Goal: Task Accomplishment & Management: Complete application form

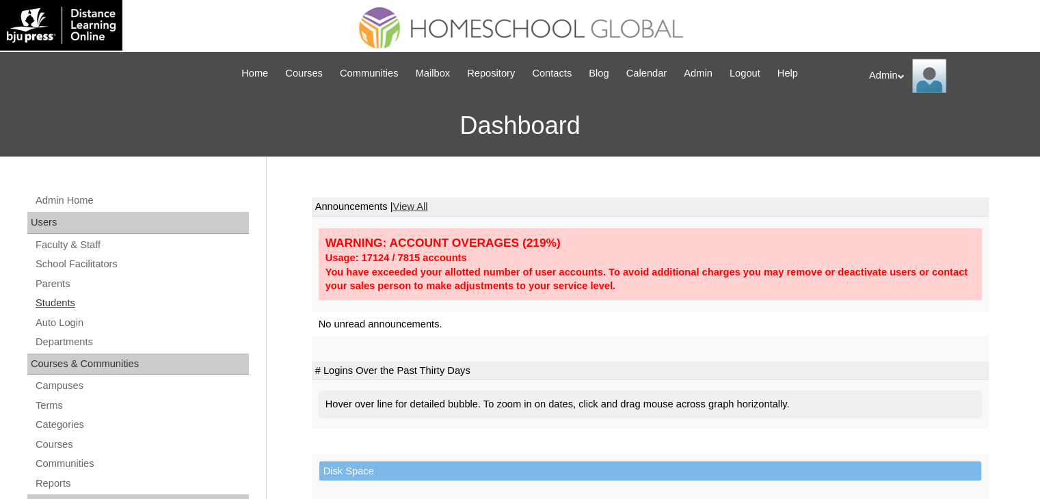
click at [49, 306] on link "Students" at bounding box center [141, 303] width 215 height 17
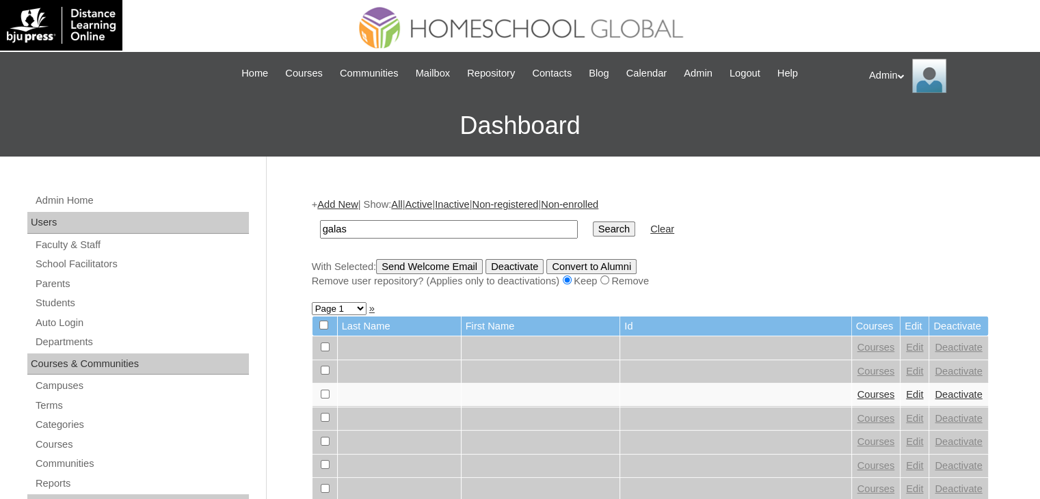
type input "galas"
click at [593, 234] on input "Search" at bounding box center [614, 229] width 42 height 15
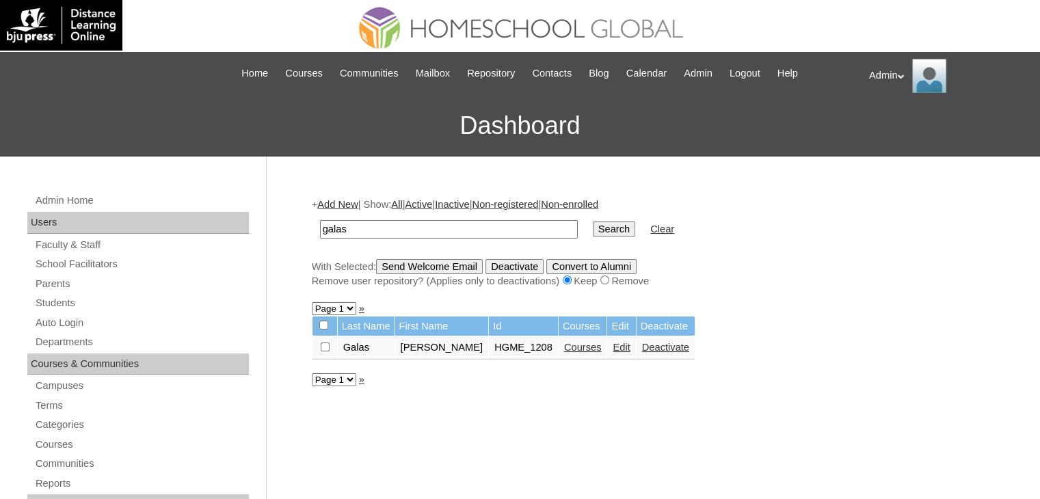
click at [613, 345] on link "Edit" at bounding box center [621, 347] width 17 height 11
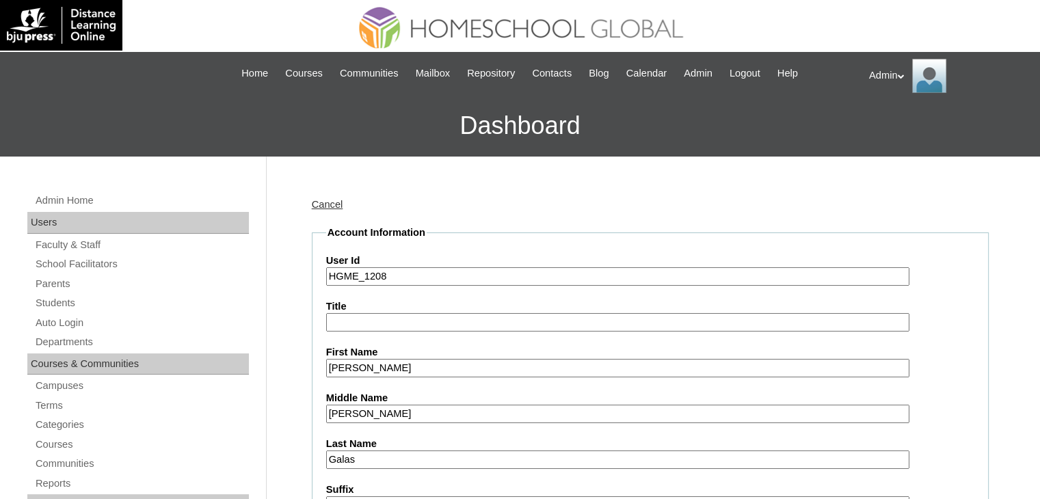
click at [409, 277] on input "HGME_1208" at bounding box center [618, 276] width 584 height 18
paste input "Touch_VCS_HGME_1208-Student"
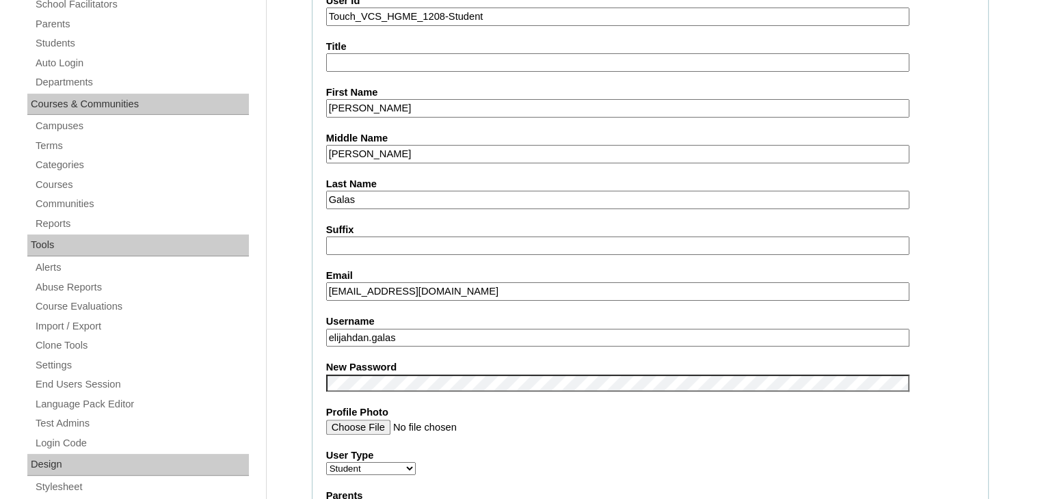
scroll to position [263, 0]
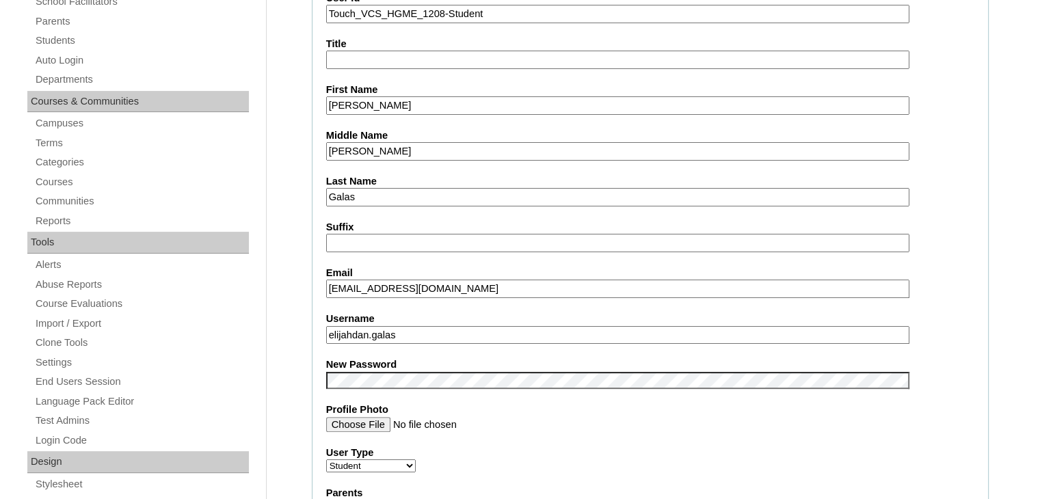
type input "Touch_VCS_HGME_1208-Student"
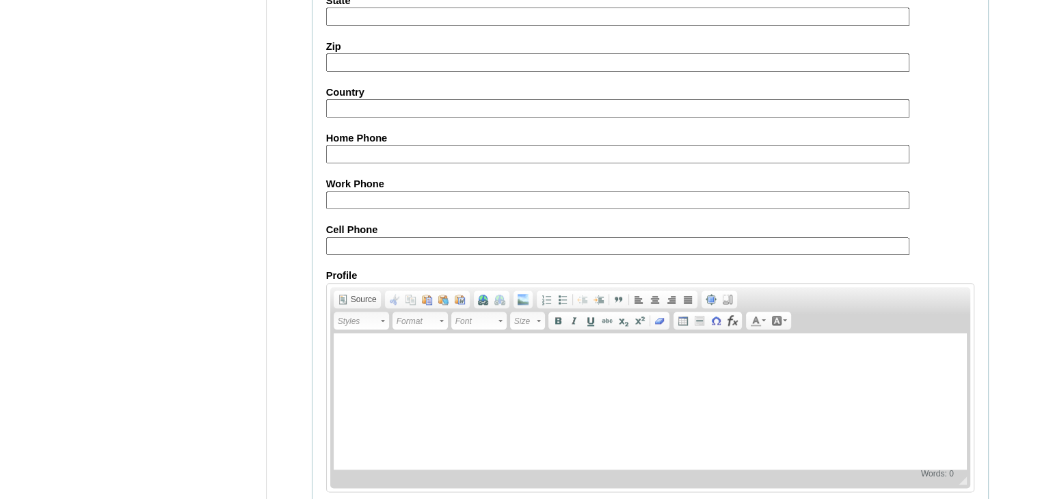
scroll to position [1558, 0]
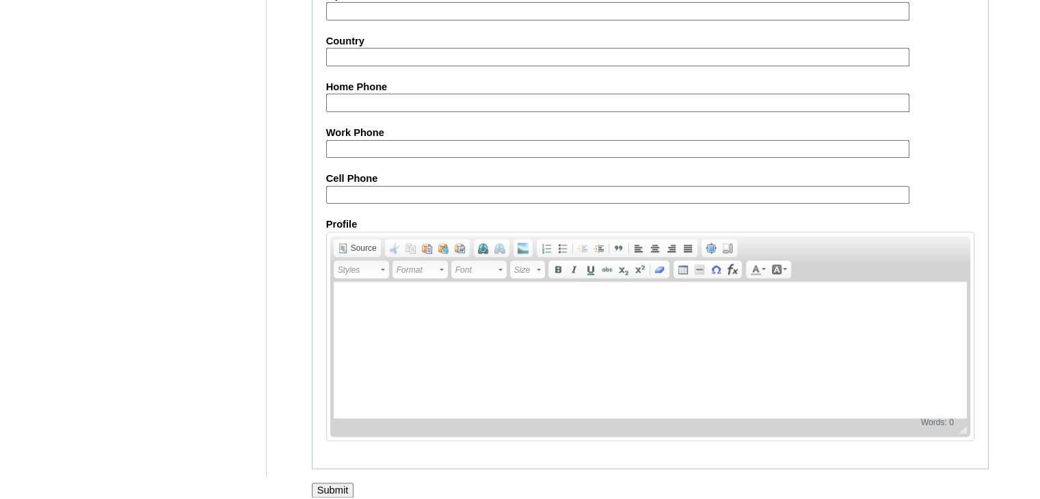
click at [330, 483] on input "Submit" at bounding box center [333, 490] width 42 height 15
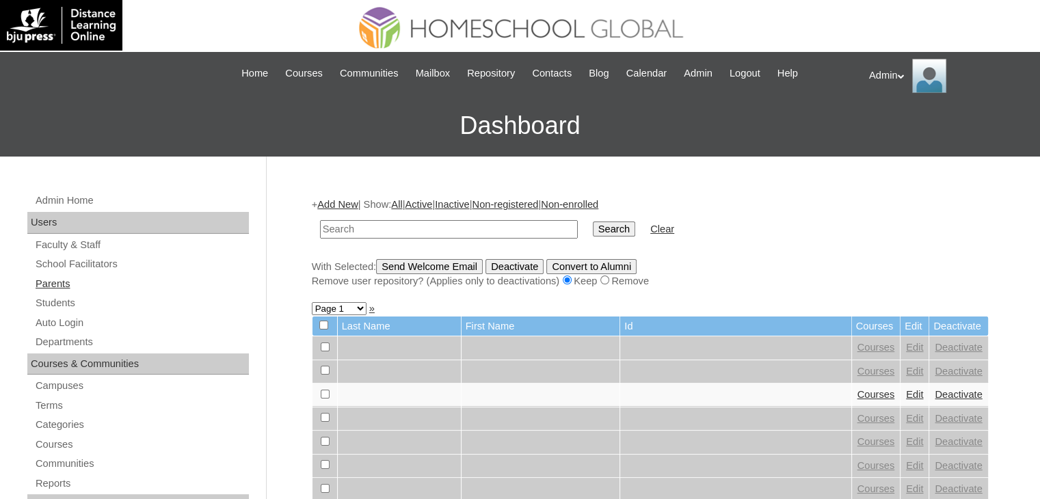
click at [71, 281] on link "Parents" at bounding box center [141, 284] width 215 height 17
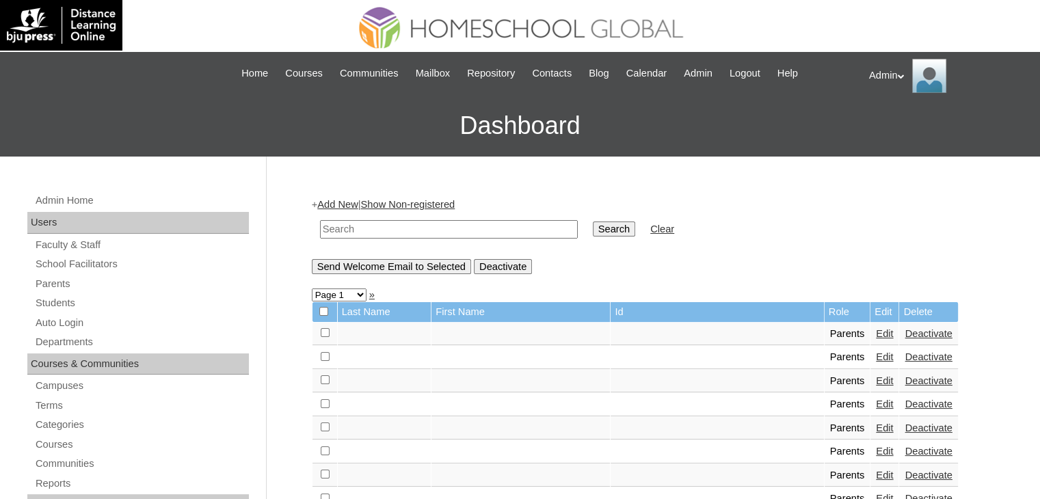
click at [387, 227] on input "text" at bounding box center [449, 229] width 258 height 18
type input "Galas"
click at [593, 229] on input "Search" at bounding box center [614, 229] width 42 height 15
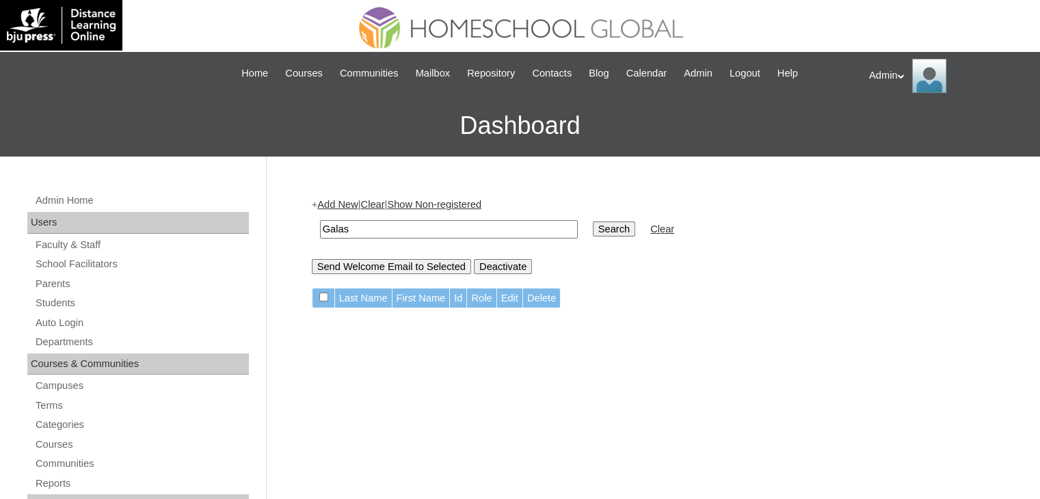
click at [350, 205] on link "Add New" at bounding box center [337, 204] width 40 height 11
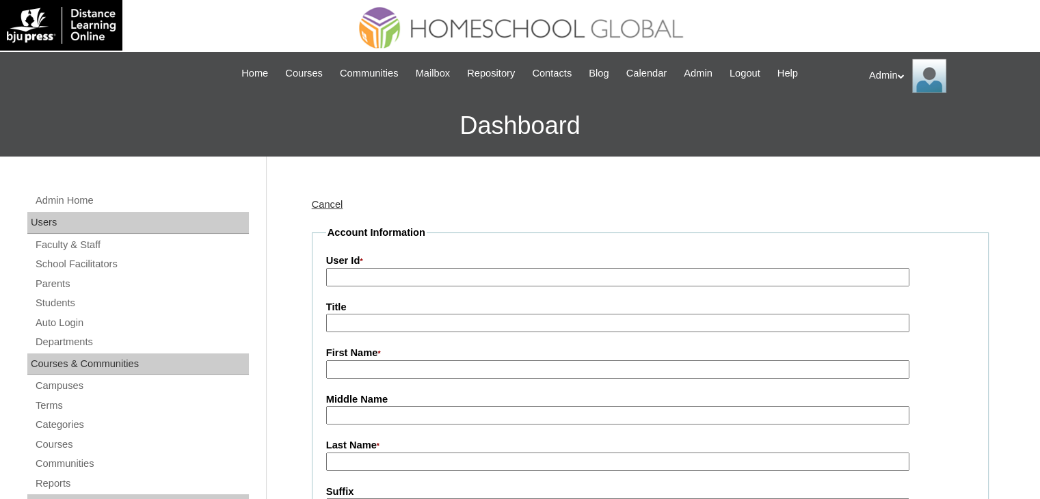
click at [363, 272] on input "User Id *" at bounding box center [618, 277] width 584 height 18
paste input "Touch_VCS_HGME_1208-Student"
type input "Touch_VCS_HGME_1208-Parent"
click at [356, 363] on input "First Name *" at bounding box center [618, 370] width 584 height 18
paste input "Hayren [PERSON_NAME]"
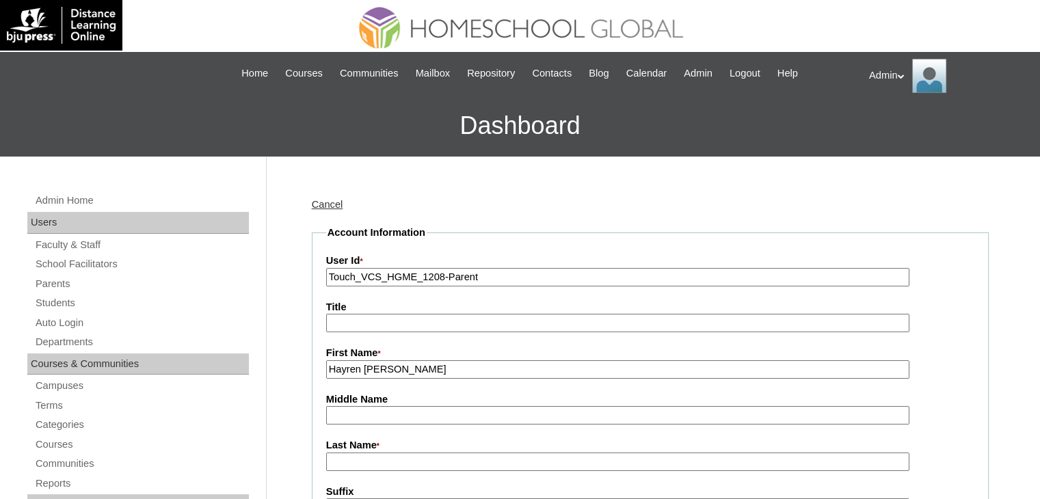
drag, startPoint x: 443, startPoint y: 363, endPoint x: 361, endPoint y: 364, distance: 82.1
click at [361, 364] on input "Hayren Zabala Galas" at bounding box center [618, 370] width 584 height 18
type input "Hayren"
paste input "Zabala Galas"
click at [335, 414] on input "Middle Name" at bounding box center [618, 415] width 584 height 18
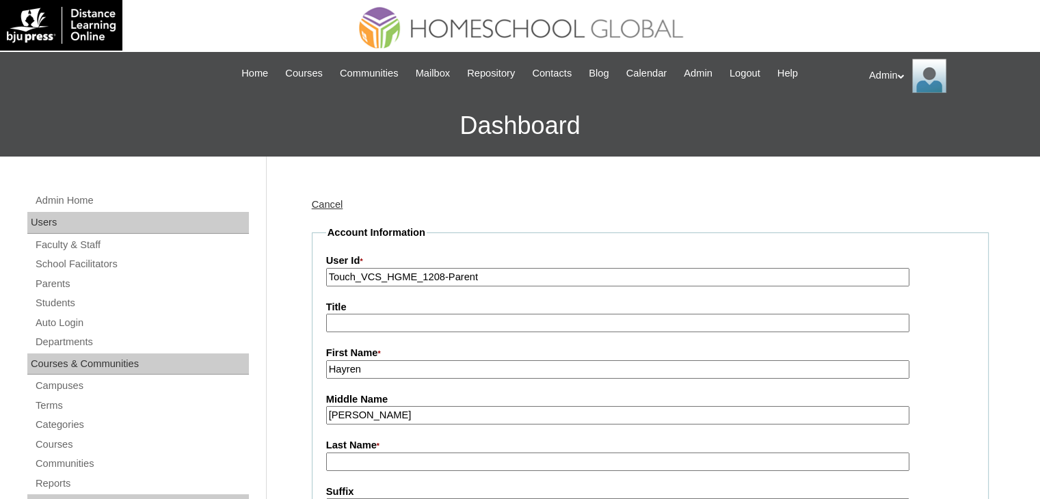
drag, startPoint x: 415, startPoint y: 417, endPoint x: 362, endPoint y: 419, distance: 52.7
click at [362, 419] on input "Zabala Galas" at bounding box center [618, 415] width 584 height 18
type input "[PERSON_NAME]"
click at [329, 463] on input "Last Name *" at bounding box center [618, 462] width 584 height 18
paste input "Galas"
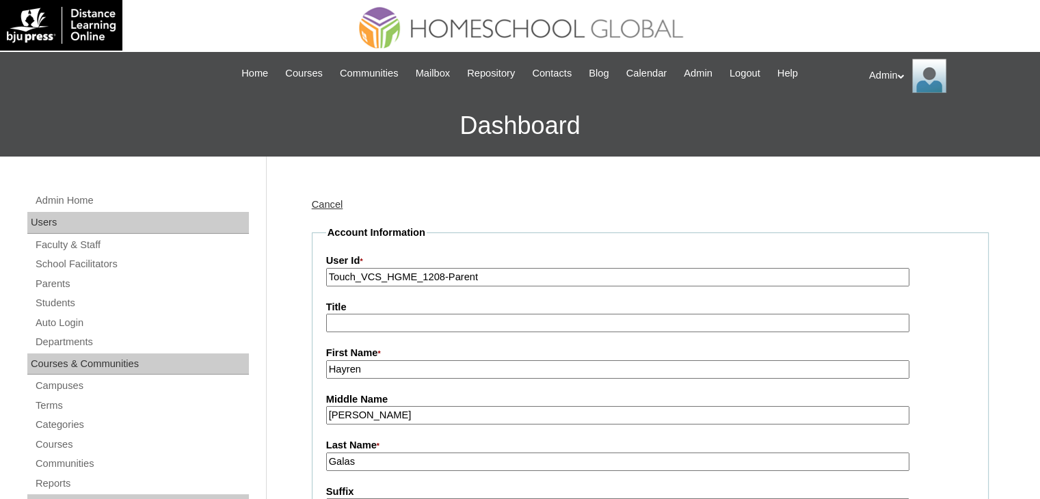
click at [329, 463] on input "Galas" at bounding box center [618, 462] width 584 height 18
type input "Galas"
click at [333, 414] on input "Zabala" at bounding box center [618, 415] width 584 height 18
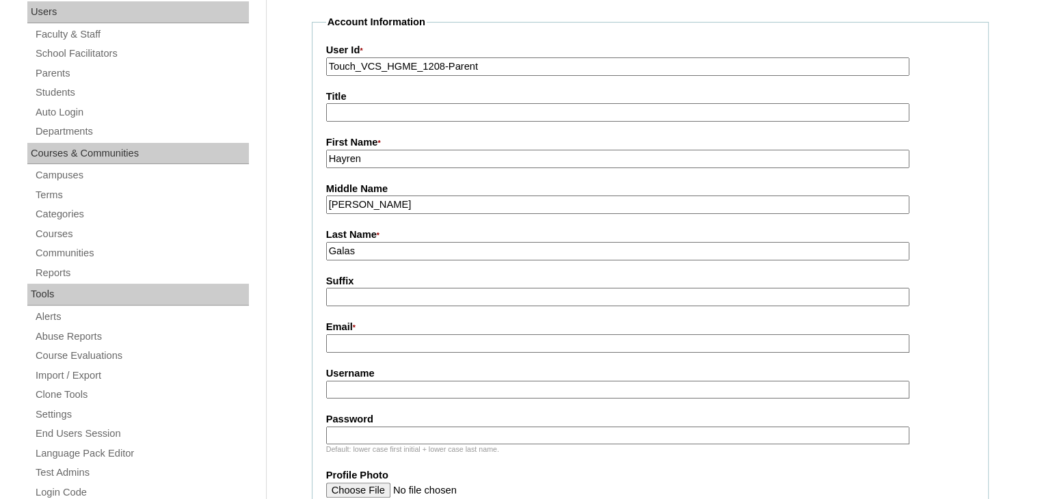
scroll to position [215, 0]
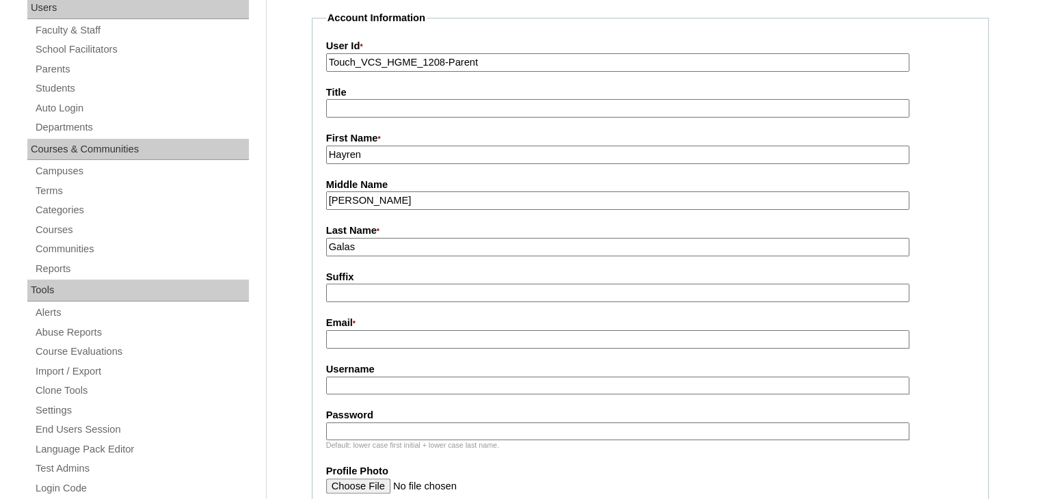
type input "Zabala"
click at [402, 390] on input "Username" at bounding box center [618, 386] width 584 height 18
type input "hayrenzab.galas"
click at [391, 423] on input "Password" at bounding box center [618, 432] width 584 height 18
type input "DLOF2025"
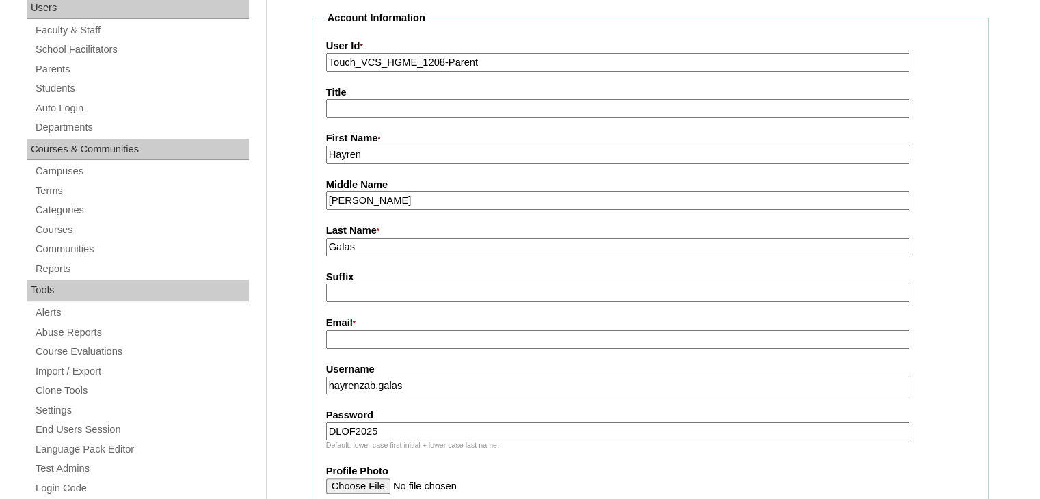
click at [399, 337] on input "Email *" at bounding box center [618, 339] width 584 height 18
paste input "hayren0426@gmail.com"
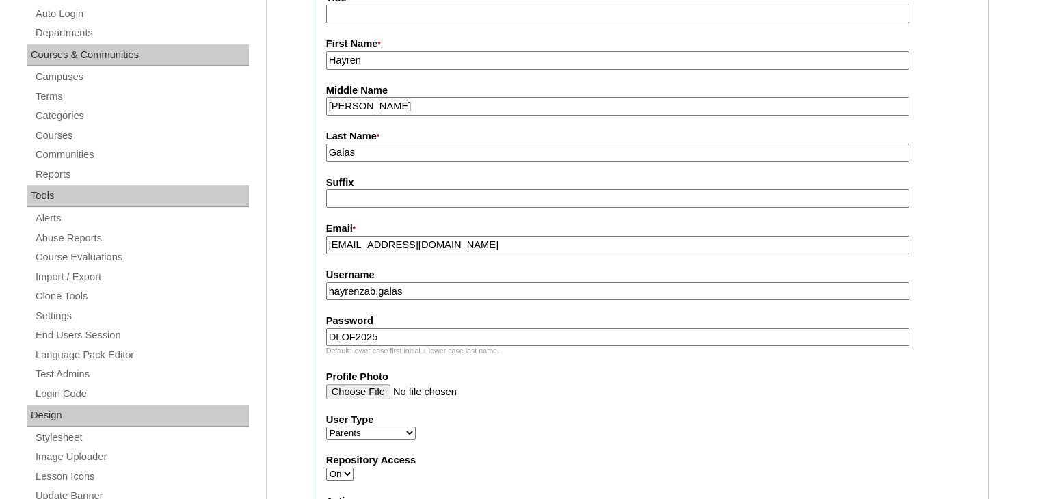
scroll to position [311, 0]
type input "hayren0426@gmail.com"
drag, startPoint x: 421, startPoint y: 286, endPoint x: 304, endPoint y: 289, distance: 117.0
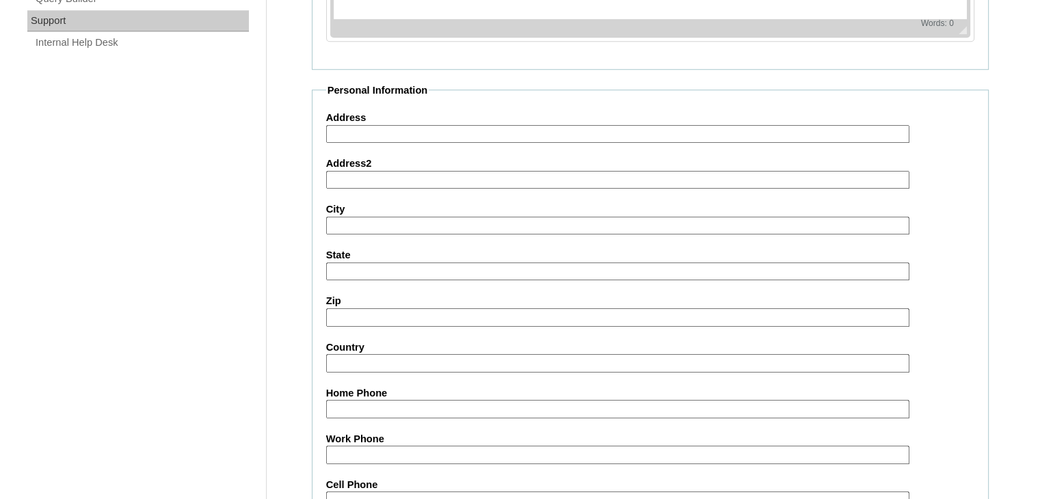
scroll to position [1335, 0]
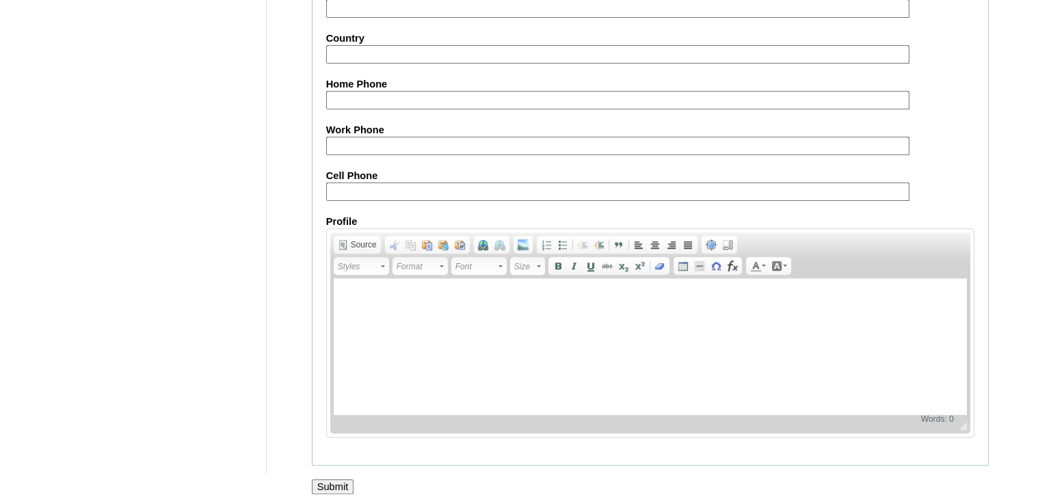
click at [337, 480] on input "Submit" at bounding box center [333, 487] width 42 height 15
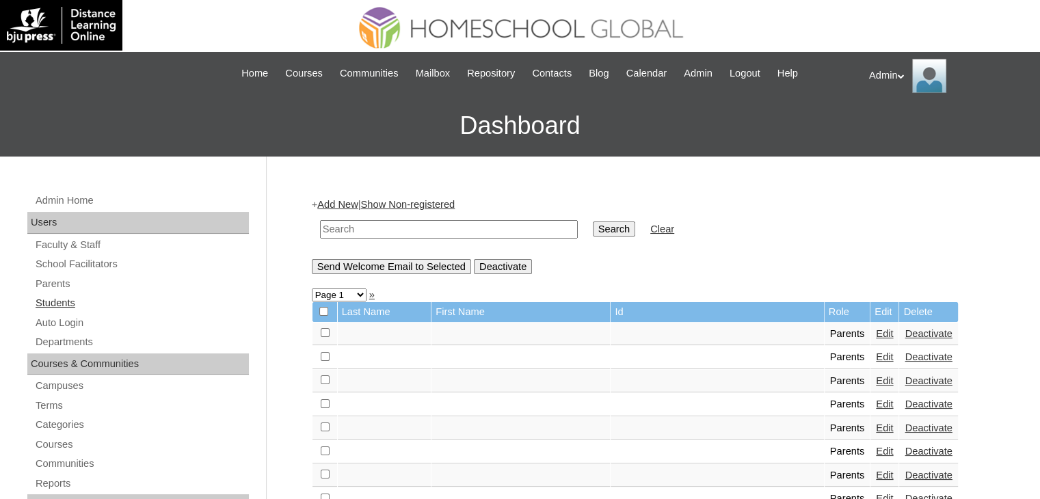
click at [58, 295] on link "Students" at bounding box center [141, 303] width 215 height 17
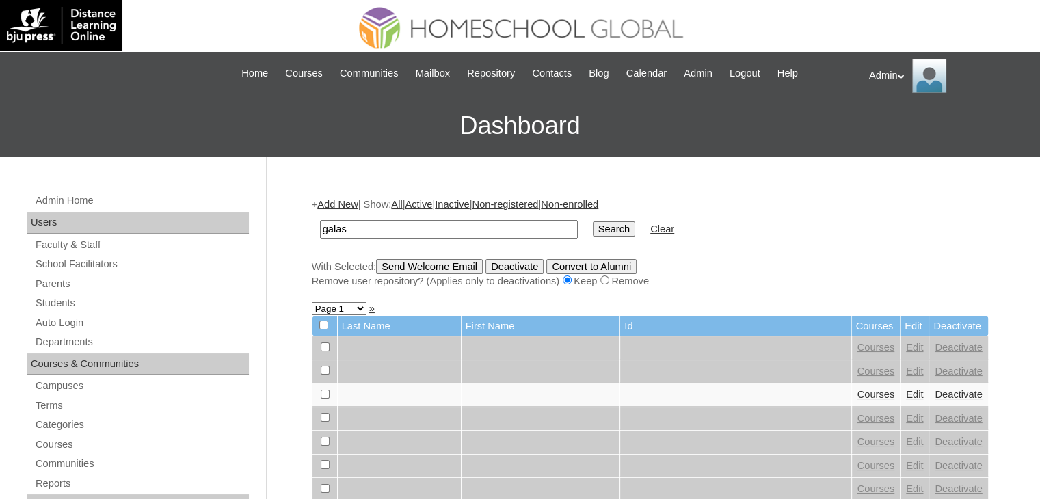
type input "galas"
click at [593, 222] on input "Search" at bounding box center [614, 229] width 42 height 15
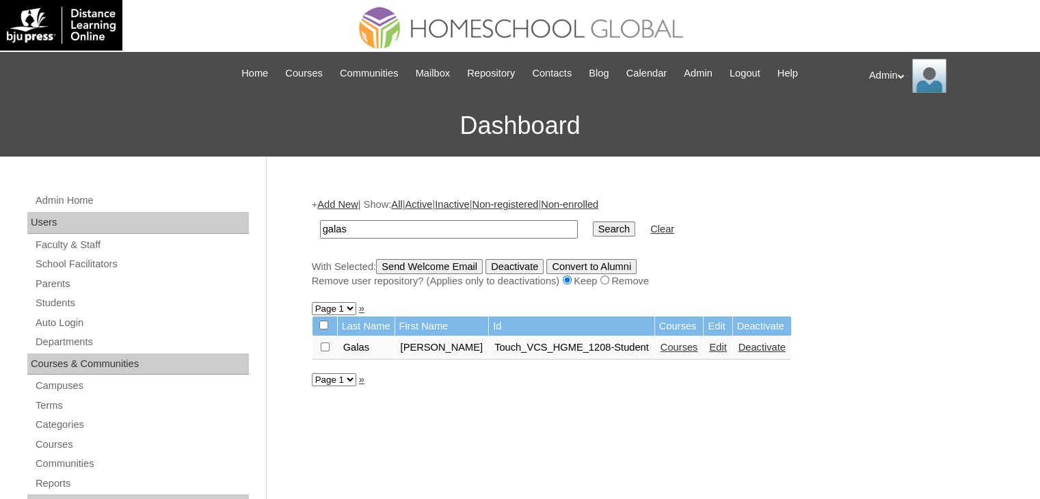
click at [666, 345] on link "Courses" at bounding box center [680, 347] width 38 height 11
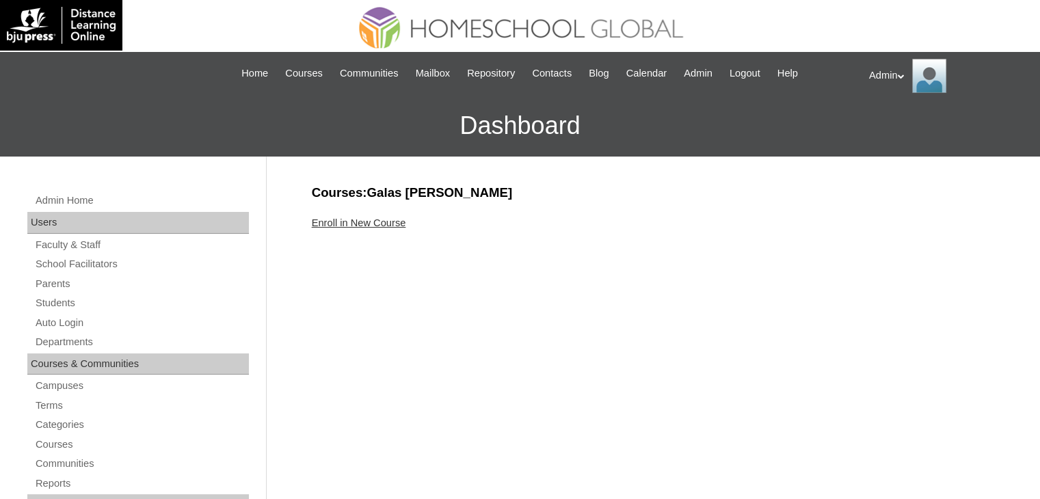
click at [368, 218] on link "Enroll in New Course" at bounding box center [359, 223] width 94 height 11
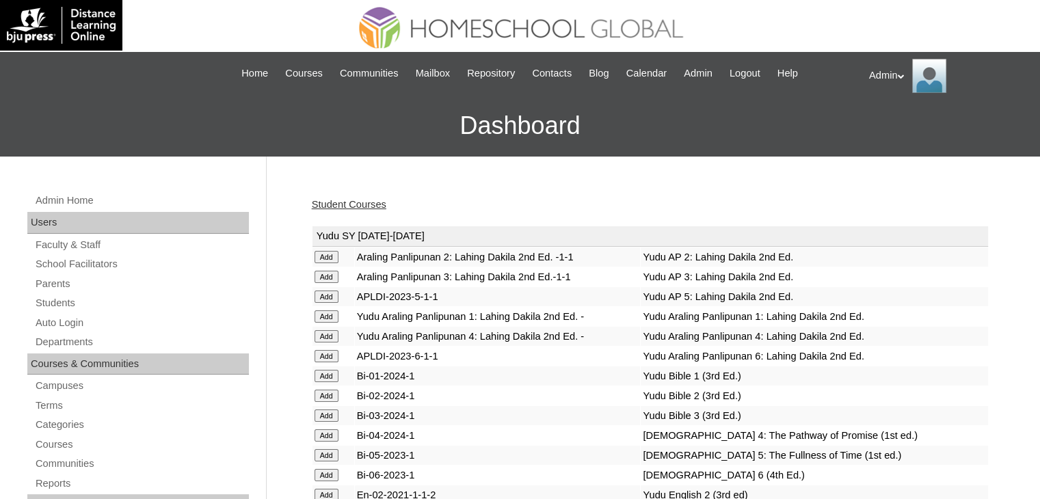
click at [366, 204] on link "Student Courses" at bounding box center [349, 204] width 75 height 11
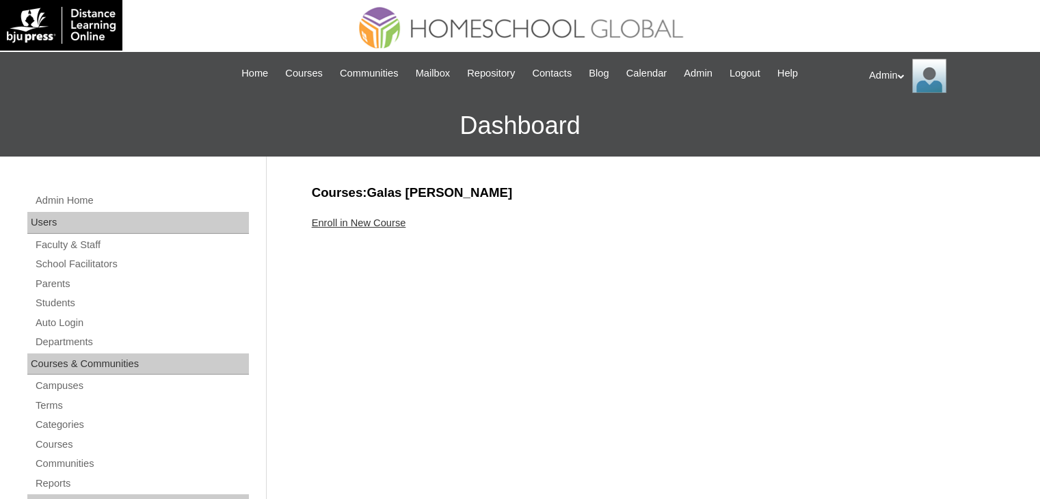
click at [367, 220] on link "Enroll in New Course" at bounding box center [359, 223] width 94 height 11
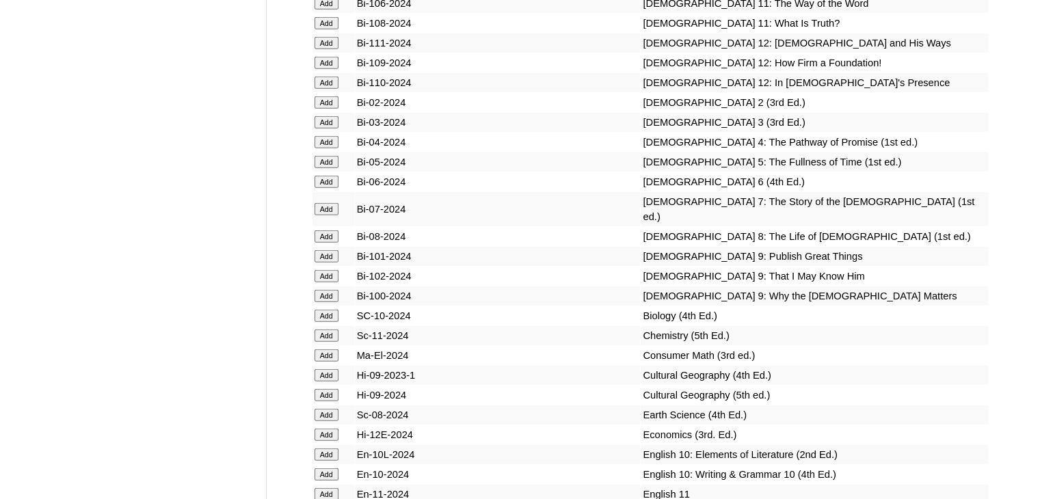
scroll to position [9336, 0]
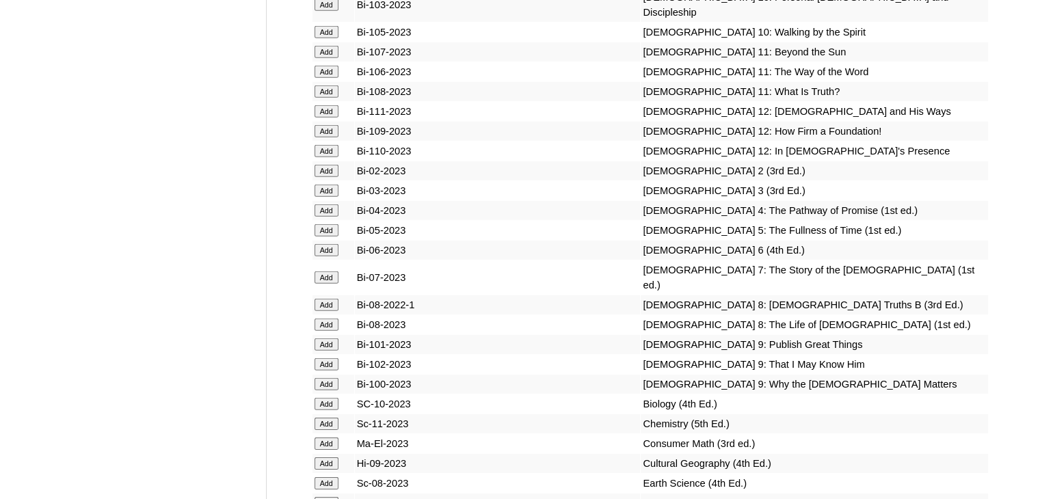
click at [328, 272] on input "Add" at bounding box center [327, 278] width 24 height 12
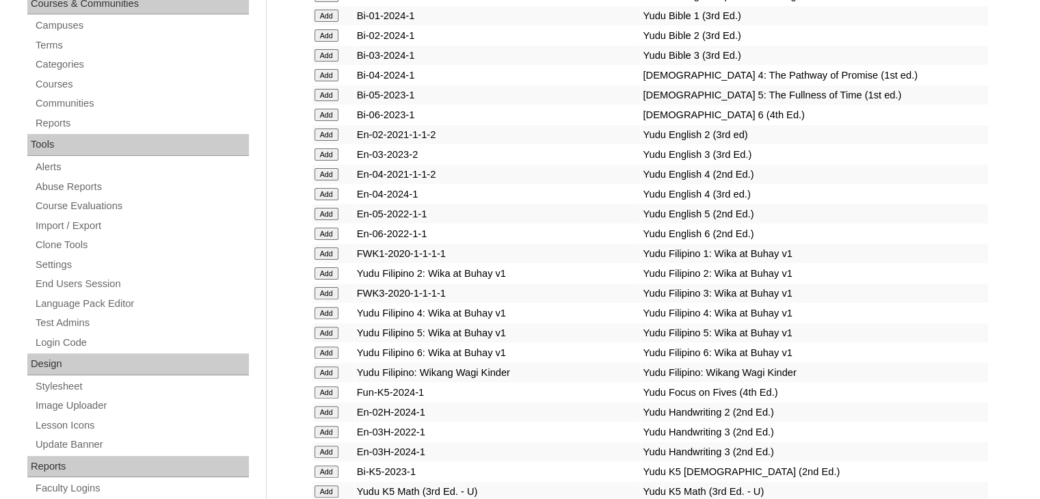
scroll to position [2061, 0]
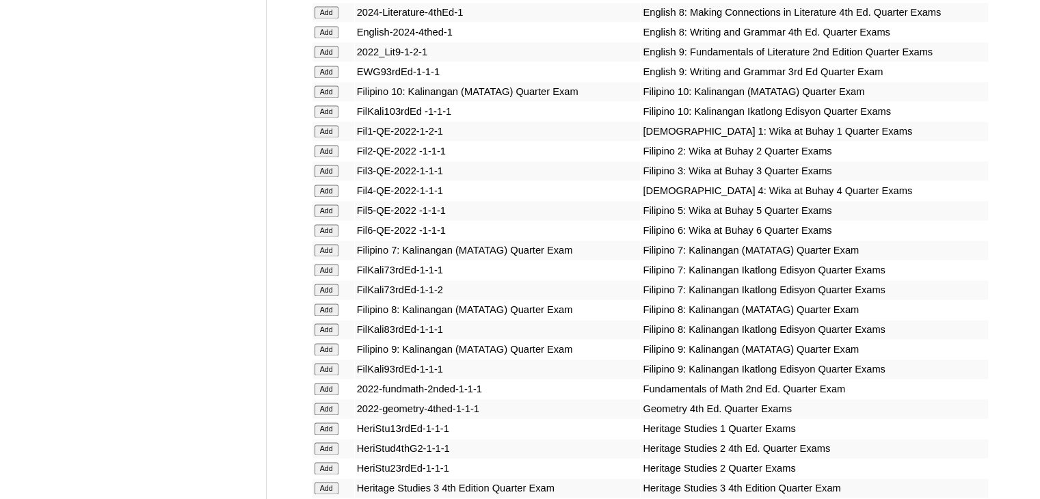
click at [322, 252] on input "Add" at bounding box center [327, 250] width 24 height 12
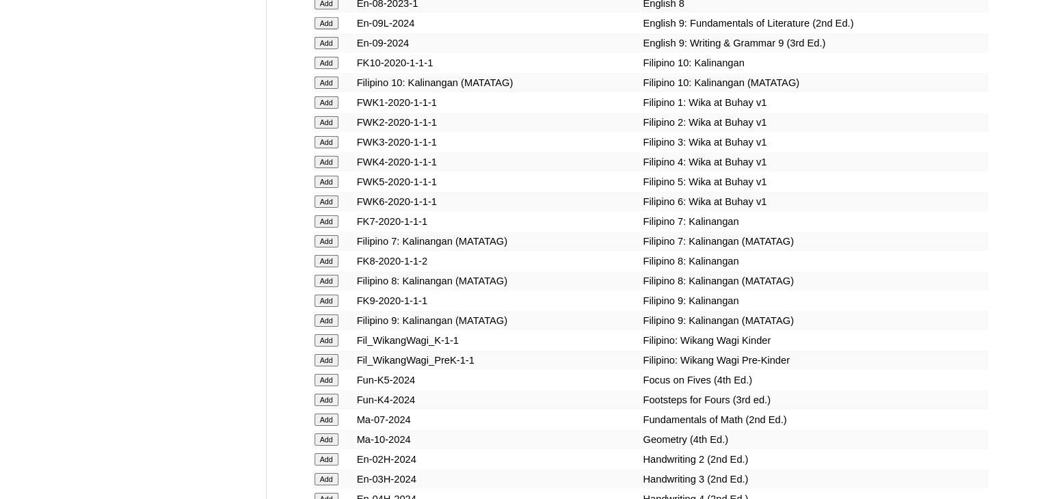
click at [328, 248] on input "Add" at bounding box center [327, 241] width 24 height 12
